Goal: Task Accomplishment & Management: Use online tool/utility

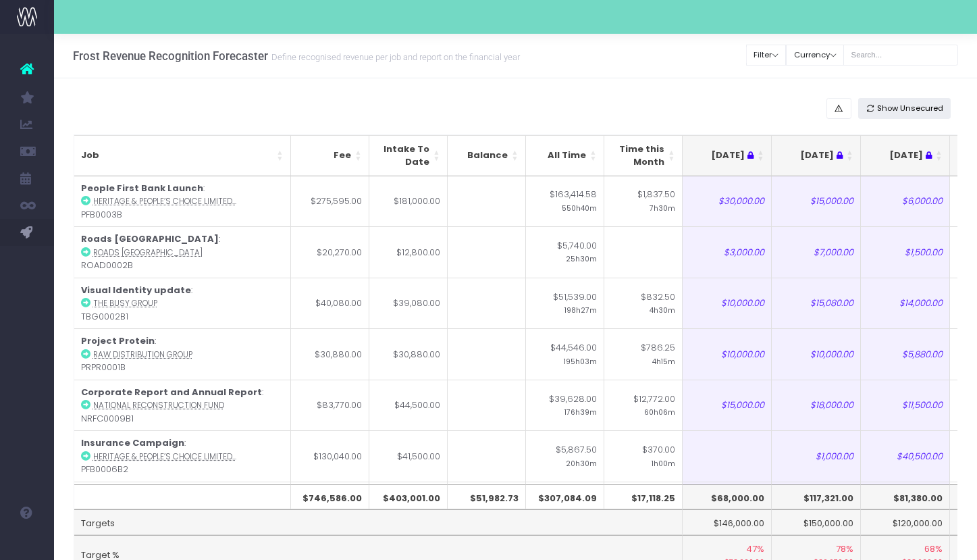
click at [940, 107] on span "Show Unsecured" at bounding box center [910, 108] width 66 height 11
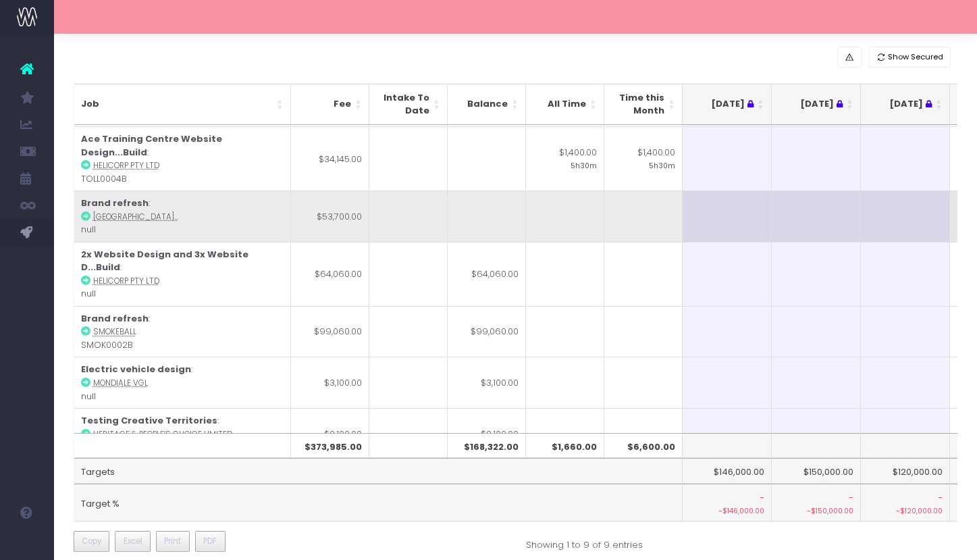
scroll to position [72, 0]
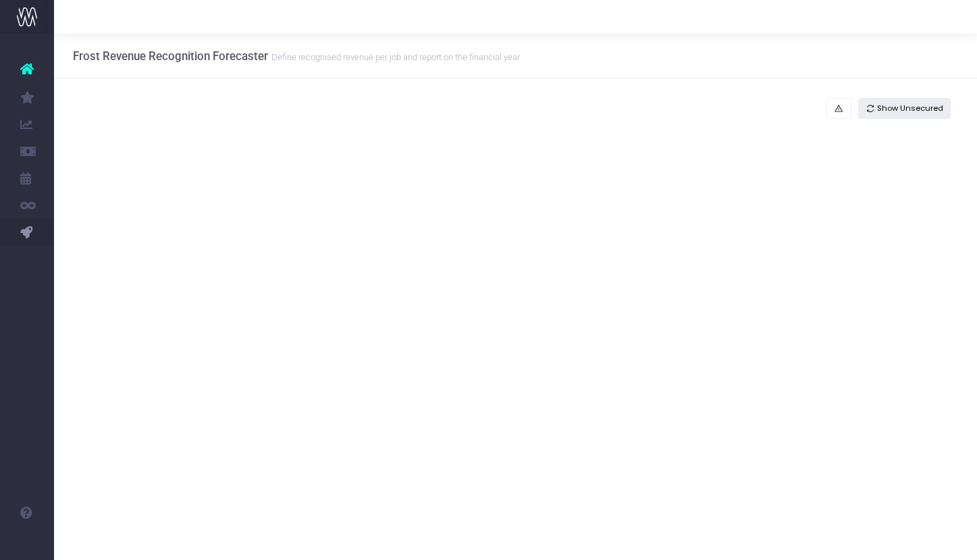
click at [906, 107] on span "Show Unsecured" at bounding box center [910, 108] width 66 height 11
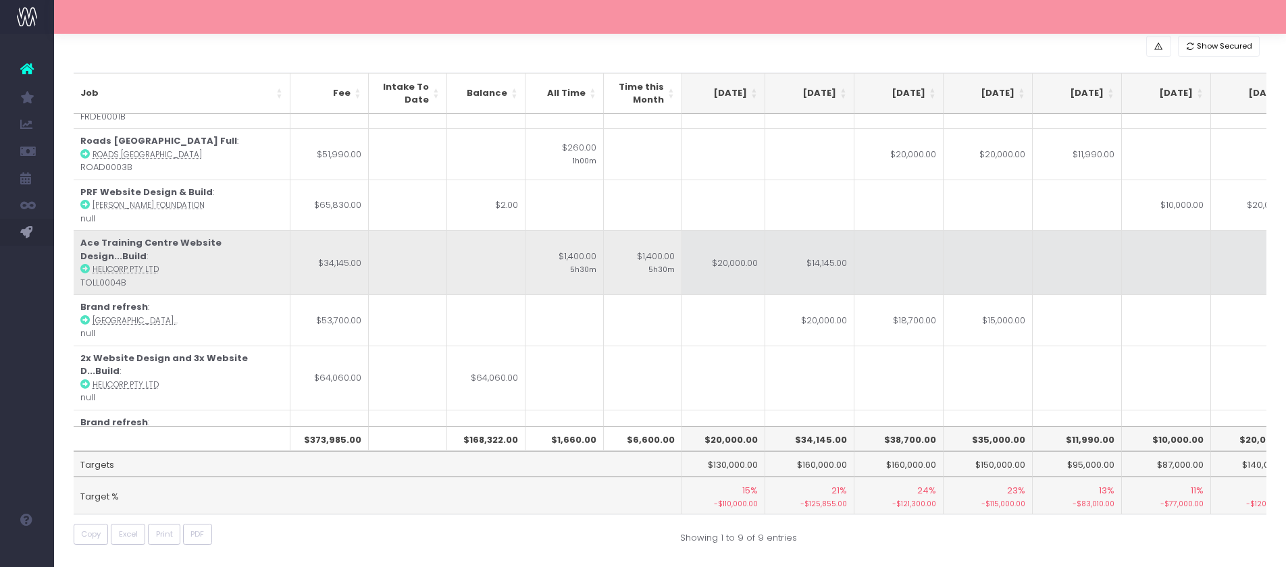
scroll to position [32, 274]
